Goal: Task Accomplishment & Management: Manage account settings

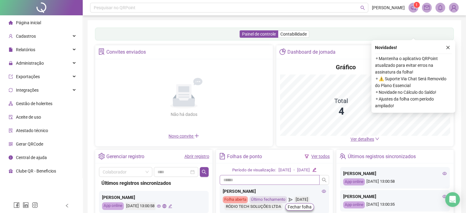
scroll to position [82, 0]
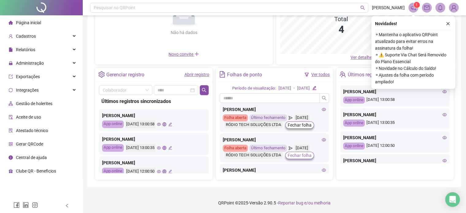
click at [306, 154] on span "Fechar folha" at bounding box center [299, 155] width 24 height 7
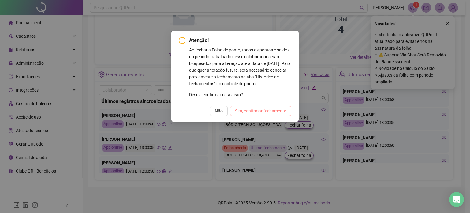
click at [270, 114] on button "Sim, confirmar fechamento" at bounding box center [260, 111] width 61 height 10
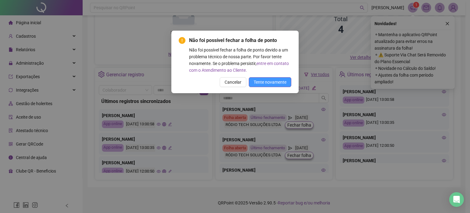
click at [275, 84] on span "Tente novamente" at bounding box center [270, 82] width 33 height 7
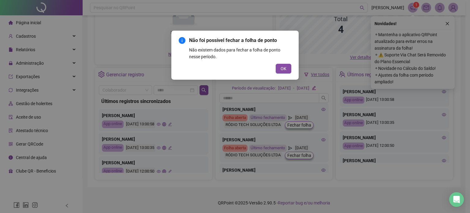
click at [299, 123] on div "Não foi possível fechar a folha de ponto Não existem dados para fechar a folha …" at bounding box center [235, 106] width 470 height 213
click at [286, 71] on span "OK" at bounding box center [284, 68] width 6 height 7
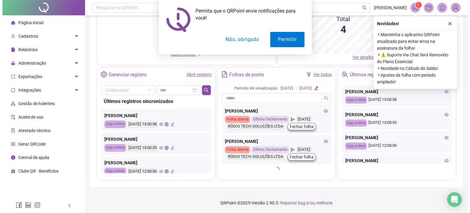
scroll to position [59, 0]
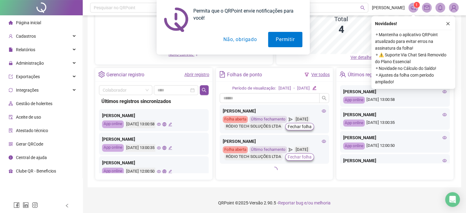
click at [297, 157] on span "Fechar folha" at bounding box center [299, 156] width 24 height 7
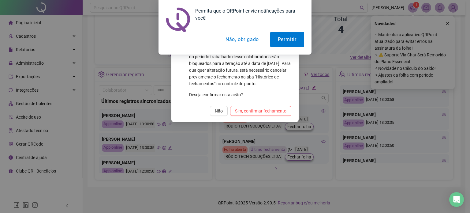
drag, startPoint x: 260, startPoint y: 114, endPoint x: 263, endPoint y: 108, distance: 7.0
click at [260, 114] on button "Sim, confirmar fechamento" at bounding box center [260, 111] width 61 height 10
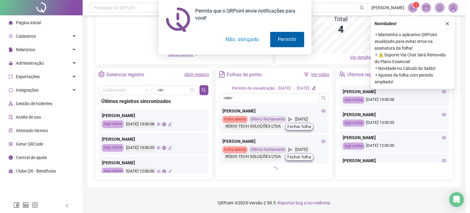
click at [294, 38] on button "Permitir" at bounding box center [287, 39] width 34 height 15
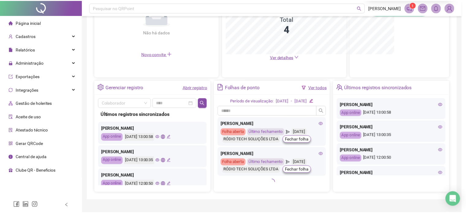
scroll to position [51, 0]
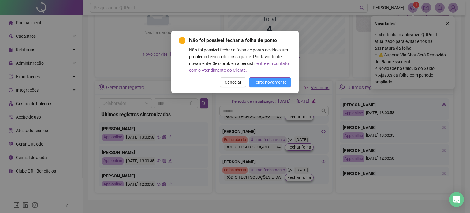
click at [273, 79] on span "Tente novamente" at bounding box center [270, 82] width 33 height 7
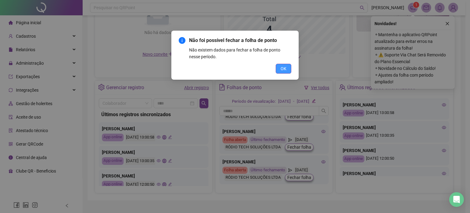
click at [282, 68] on span "OK" at bounding box center [284, 68] width 6 height 7
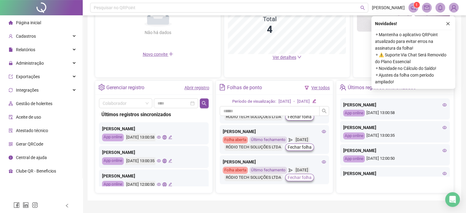
click at [306, 178] on span "Fechar folha" at bounding box center [299, 177] width 24 height 7
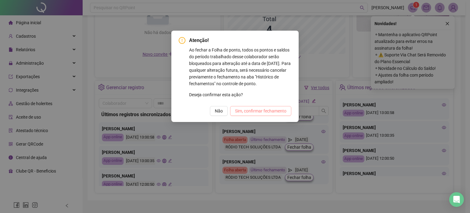
click at [260, 111] on span "Sim, confirmar fechamento" at bounding box center [260, 110] width 51 height 7
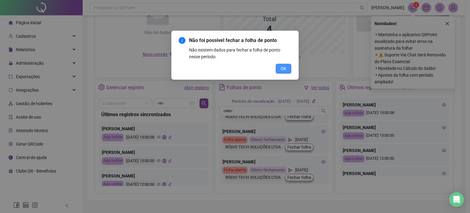
click at [288, 67] on button "OK" at bounding box center [284, 69] width 16 height 10
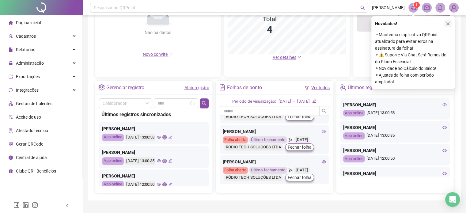
click at [449, 23] on icon "close" at bounding box center [447, 23] width 4 height 4
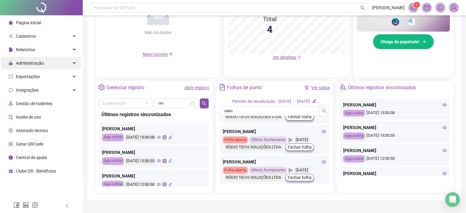
click at [29, 67] on span "Administração" at bounding box center [26, 63] width 35 height 12
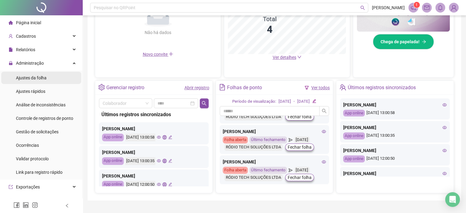
click at [33, 77] on span "Ajustes da folha" at bounding box center [31, 77] width 31 height 5
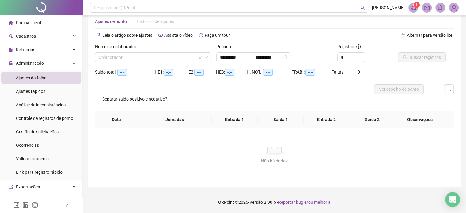
scroll to position [13, 0]
type input "**********"
click at [116, 62] on input "search" at bounding box center [150, 57] width 103 height 9
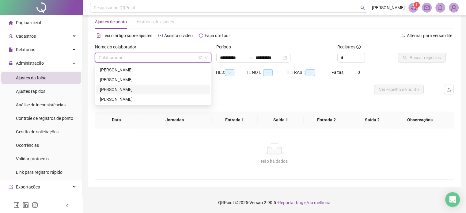
click at [129, 90] on div "[PERSON_NAME]" at bounding box center [153, 89] width 107 height 7
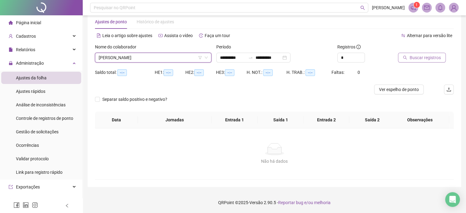
click at [427, 60] on span "Buscar registros" at bounding box center [424, 57] width 31 height 7
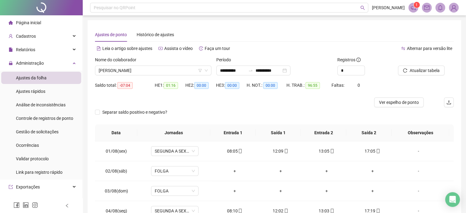
scroll to position [92, 0]
